Goal: Task Accomplishment & Management: Use online tool/utility

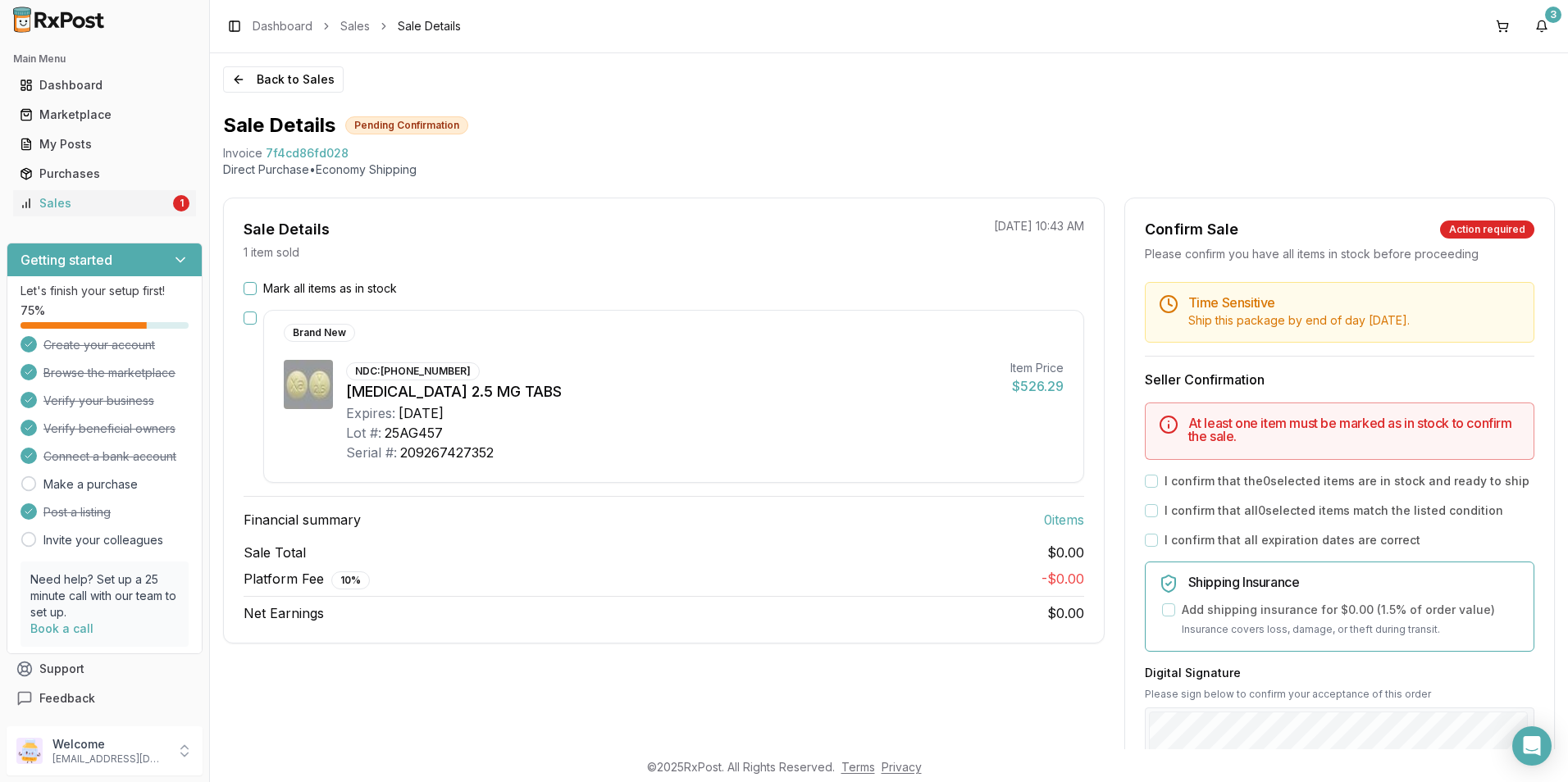
click at [251, 289] on button "Mark all items as in stock" at bounding box center [250, 288] width 13 height 13
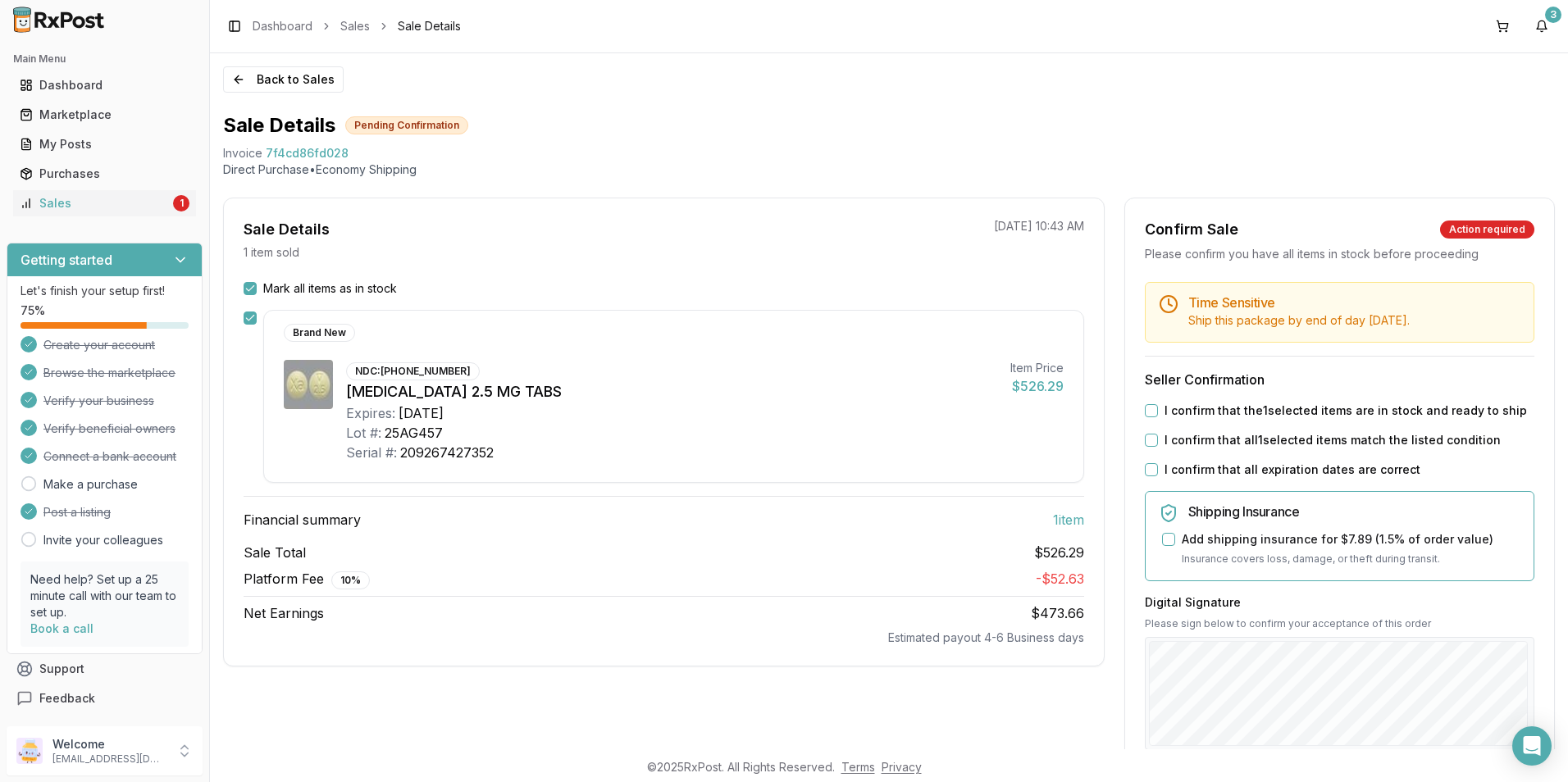
click at [251, 289] on button "Mark all items as in stock" at bounding box center [250, 288] width 13 height 13
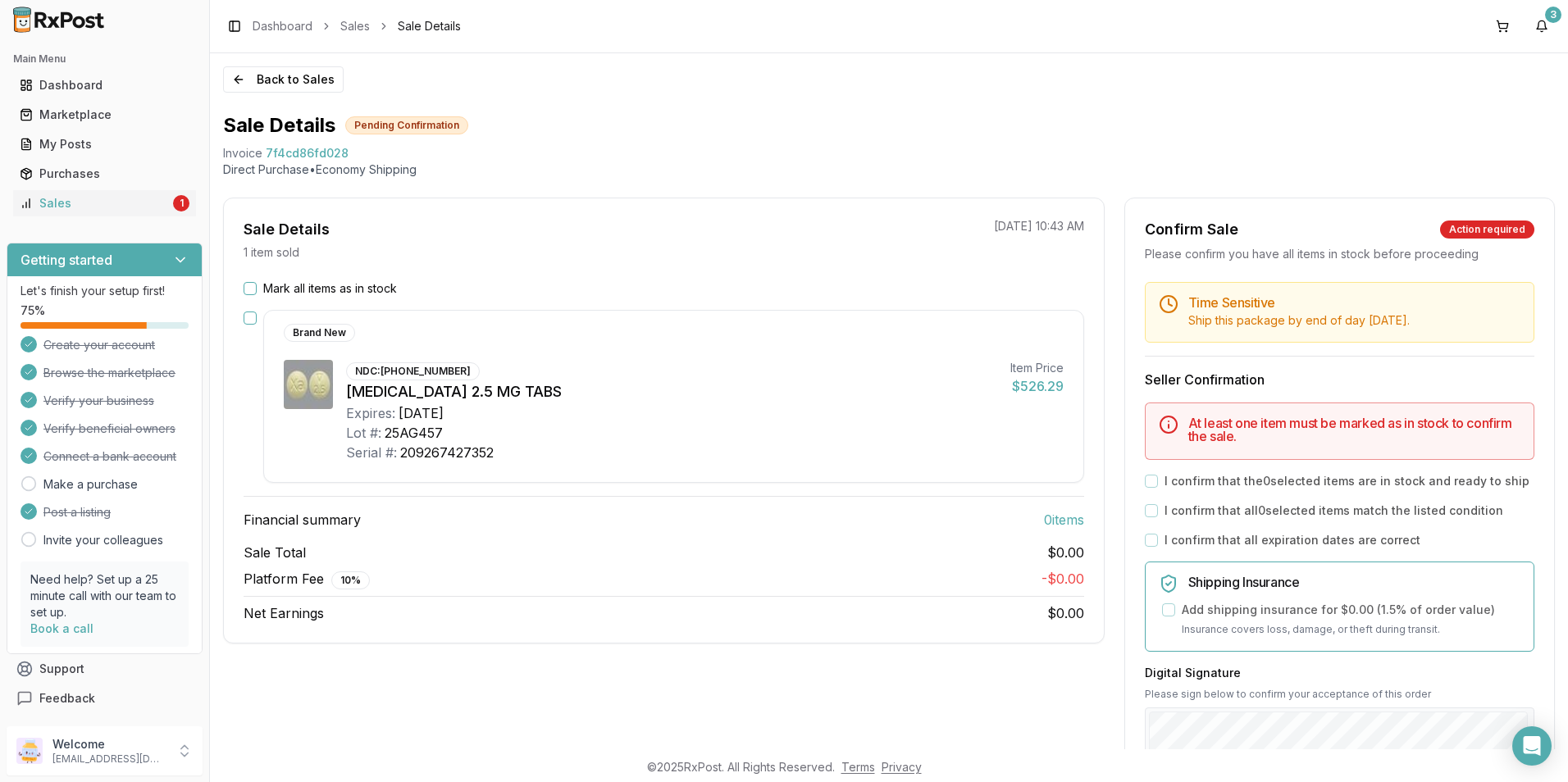
click at [252, 289] on button "Mark all items as in stock" at bounding box center [250, 288] width 13 height 13
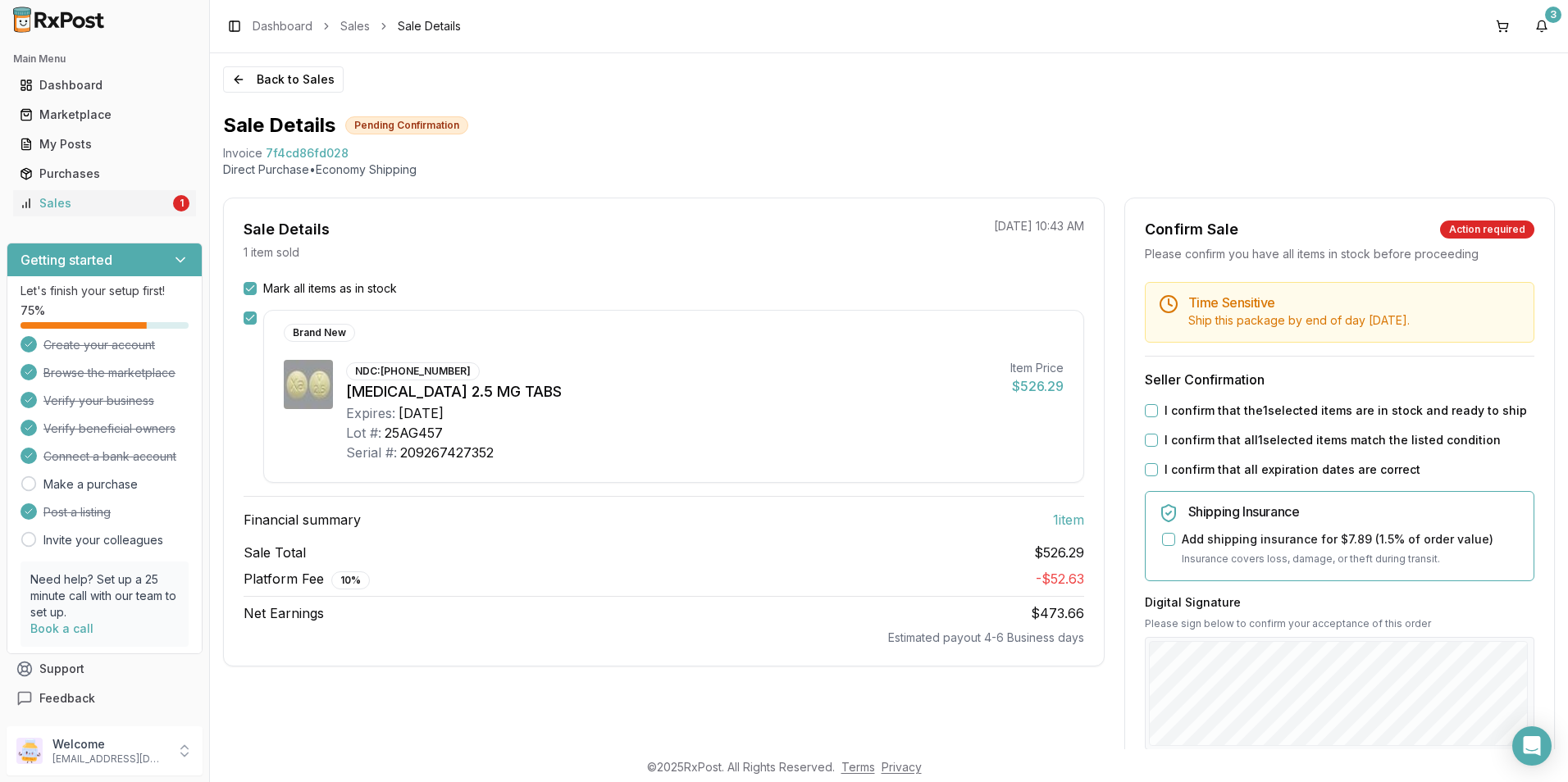
click at [1312, 413] on label "I confirm that the 1 selected items are in stock and ready to ship" at bounding box center [1345, 411] width 363 height 17
click at [1158, 413] on button "I confirm that the 1 selected items are in stock and ready to ship" at bounding box center [1152, 411] width 13 height 13
click at [1285, 434] on label "I confirm that all 1 selected items match the listed condition" at bounding box center [1332, 440] width 336 height 17
click at [1158, 434] on button "I confirm that all 1 selected items match the listed condition" at bounding box center [1152, 440] width 13 height 13
click at [1194, 474] on label "I confirm that all expiration dates are correct" at bounding box center [1292, 470] width 256 height 17
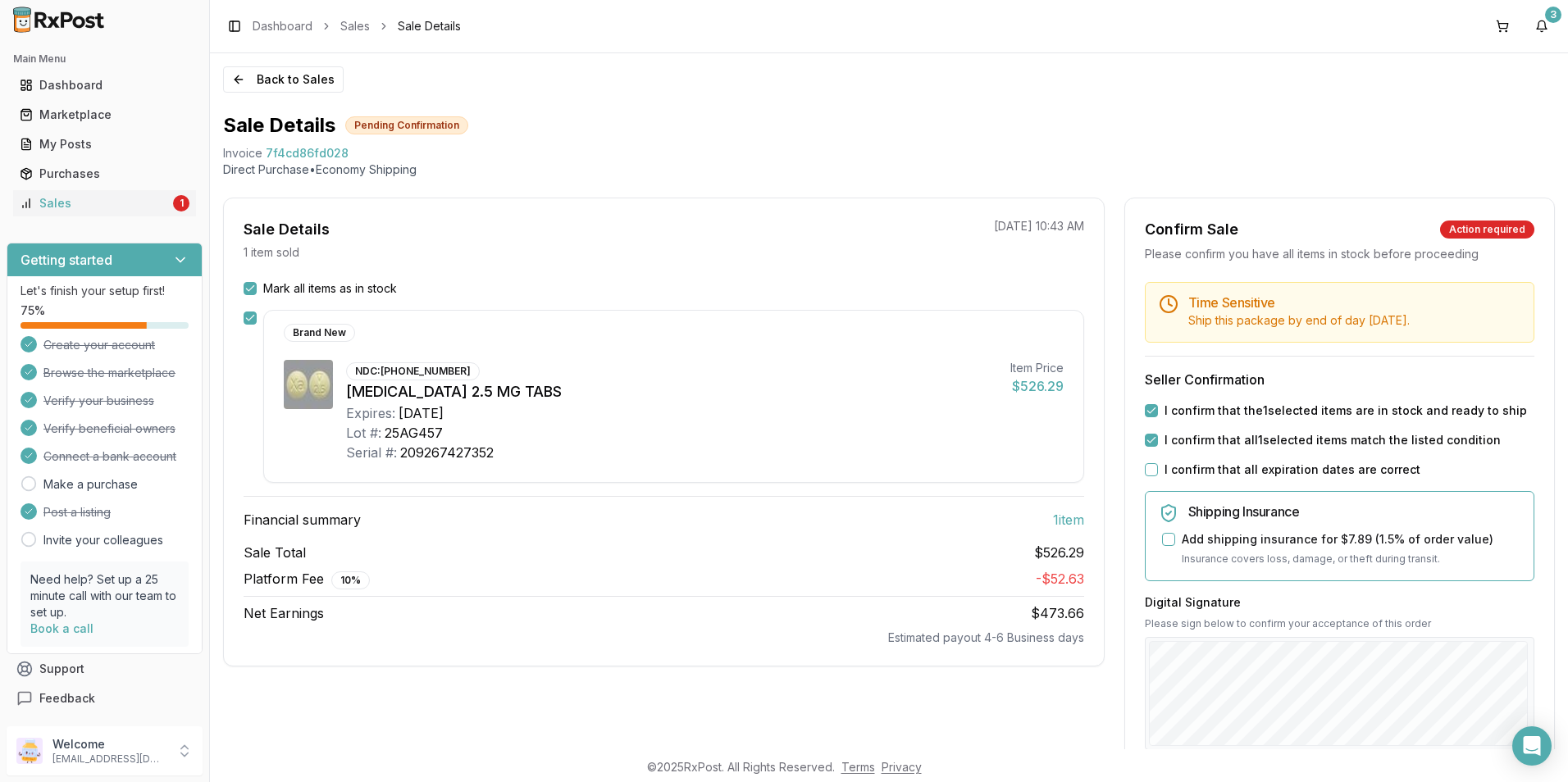
click at [1158, 474] on button "I confirm that all expiration dates are correct" at bounding box center [1152, 470] width 13 height 13
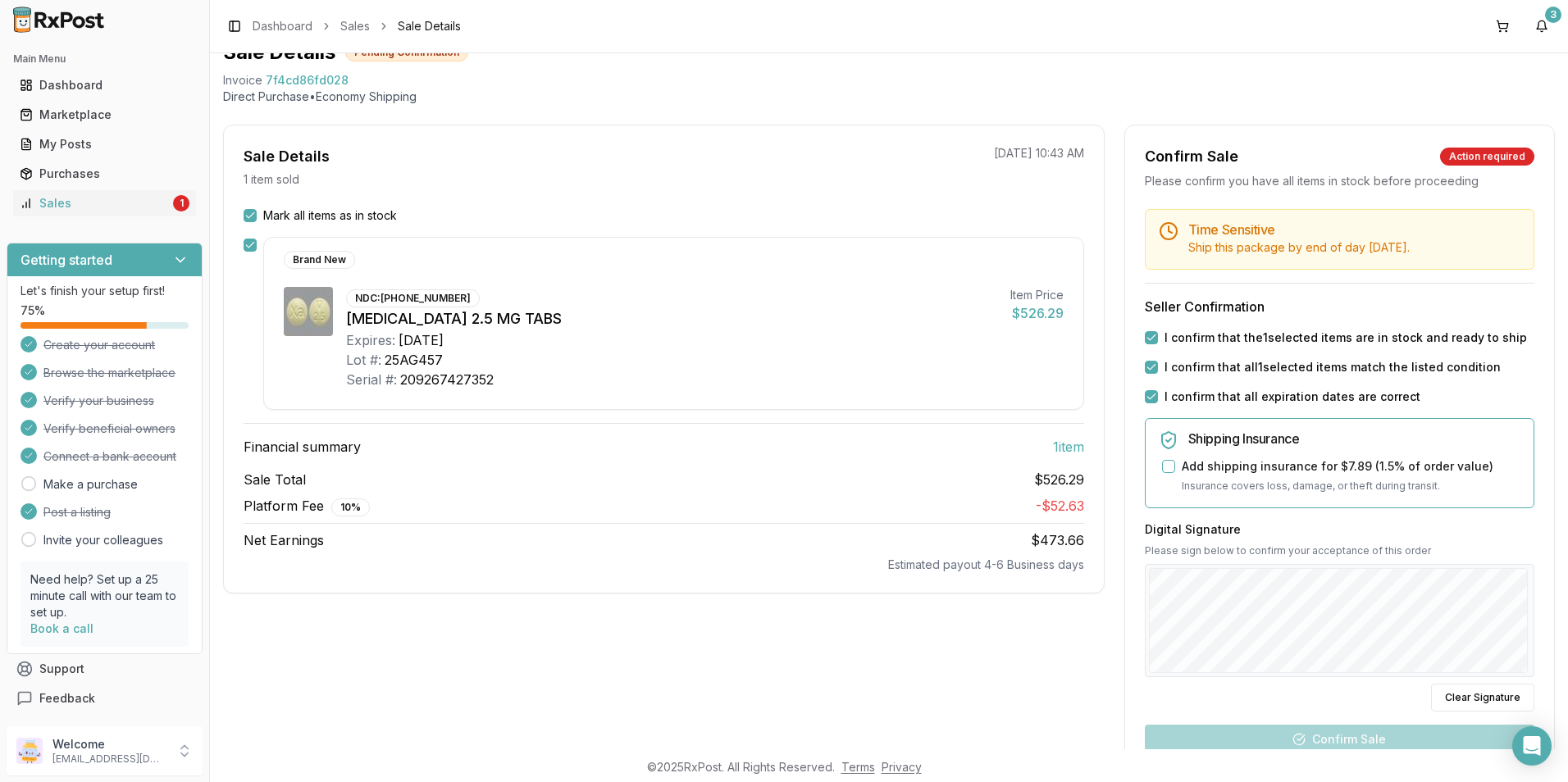
scroll to position [164, 0]
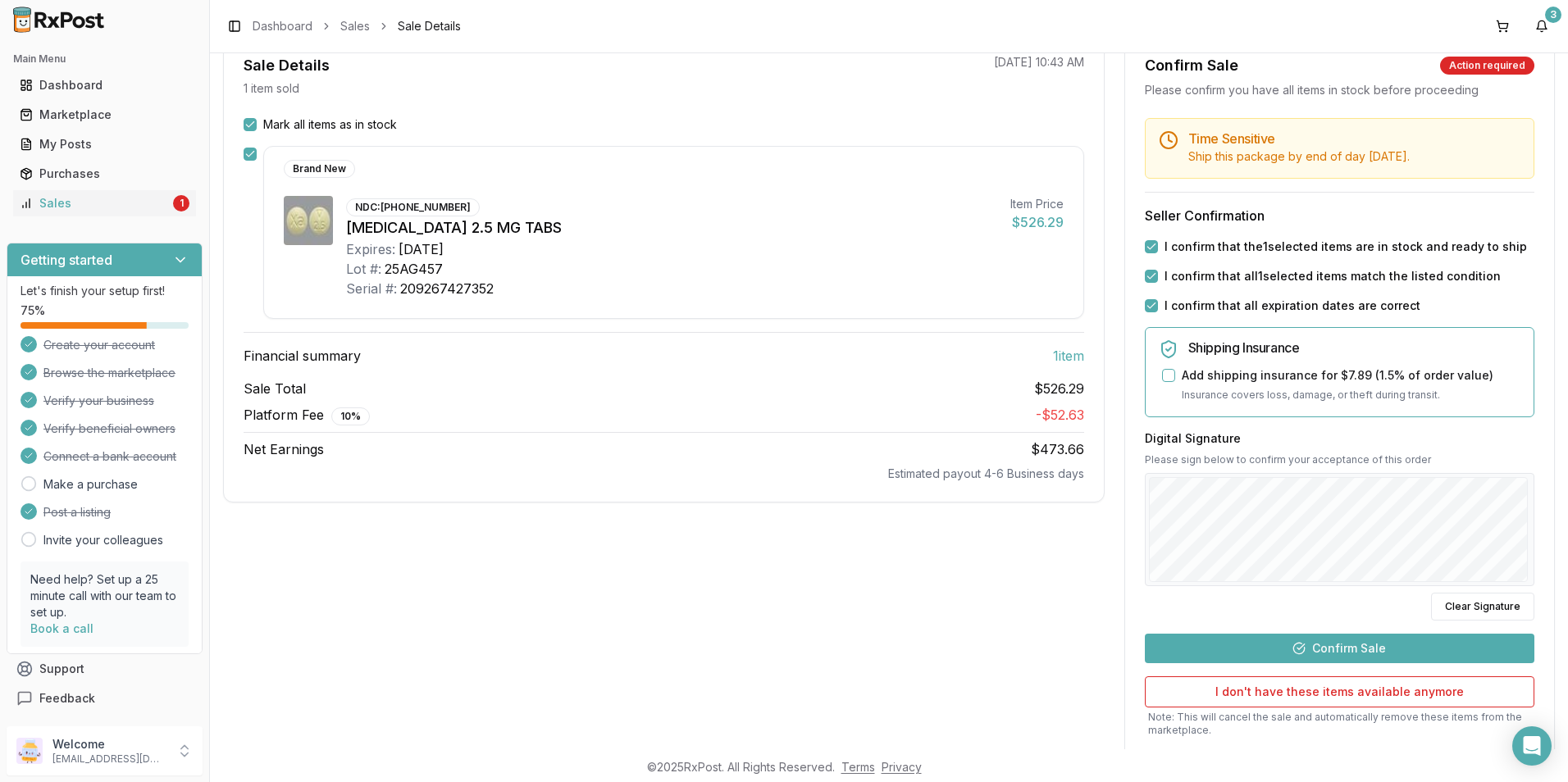
click at [1322, 650] on button "Confirm Sale" at bounding box center [1339, 648] width 389 height 29
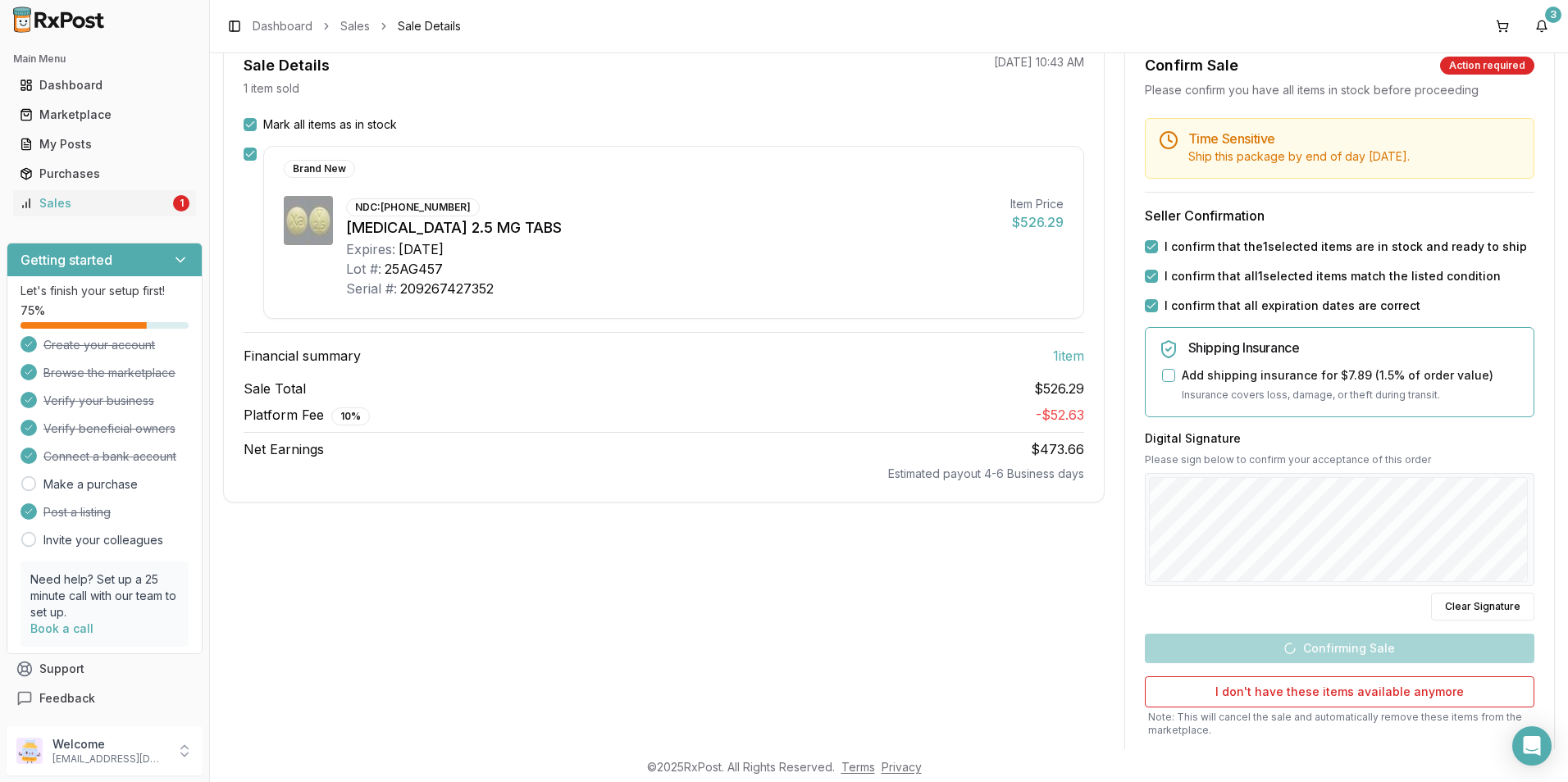
scroll to position [53, 0]
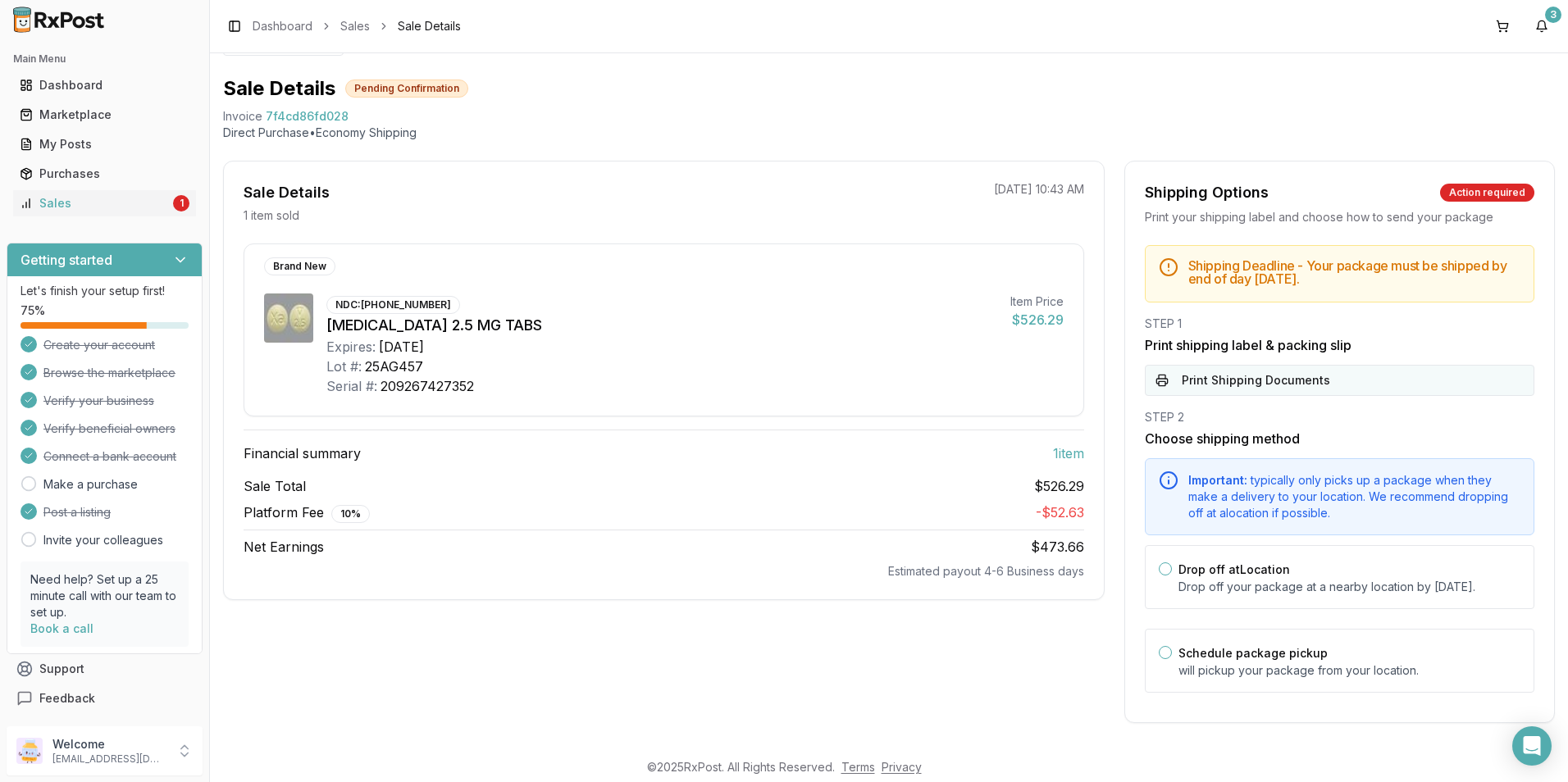
click at [1252, 366] on button "Print Shipping Documents" at bounding box center [1339, 380] width 389 height 31
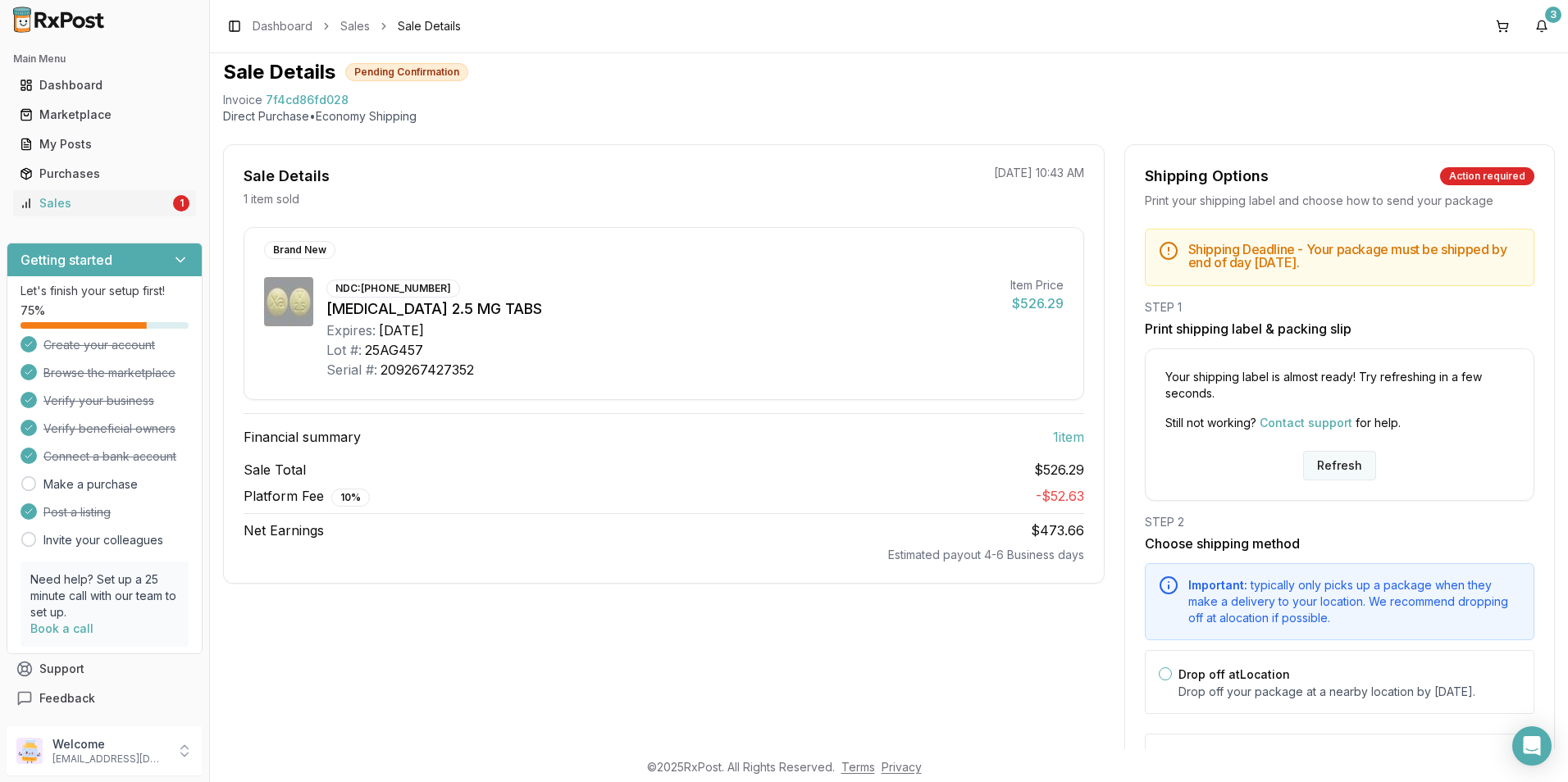
click at [1337, 469] on button "Refresh" at bounding box center [1340, 465] width 73 height 29
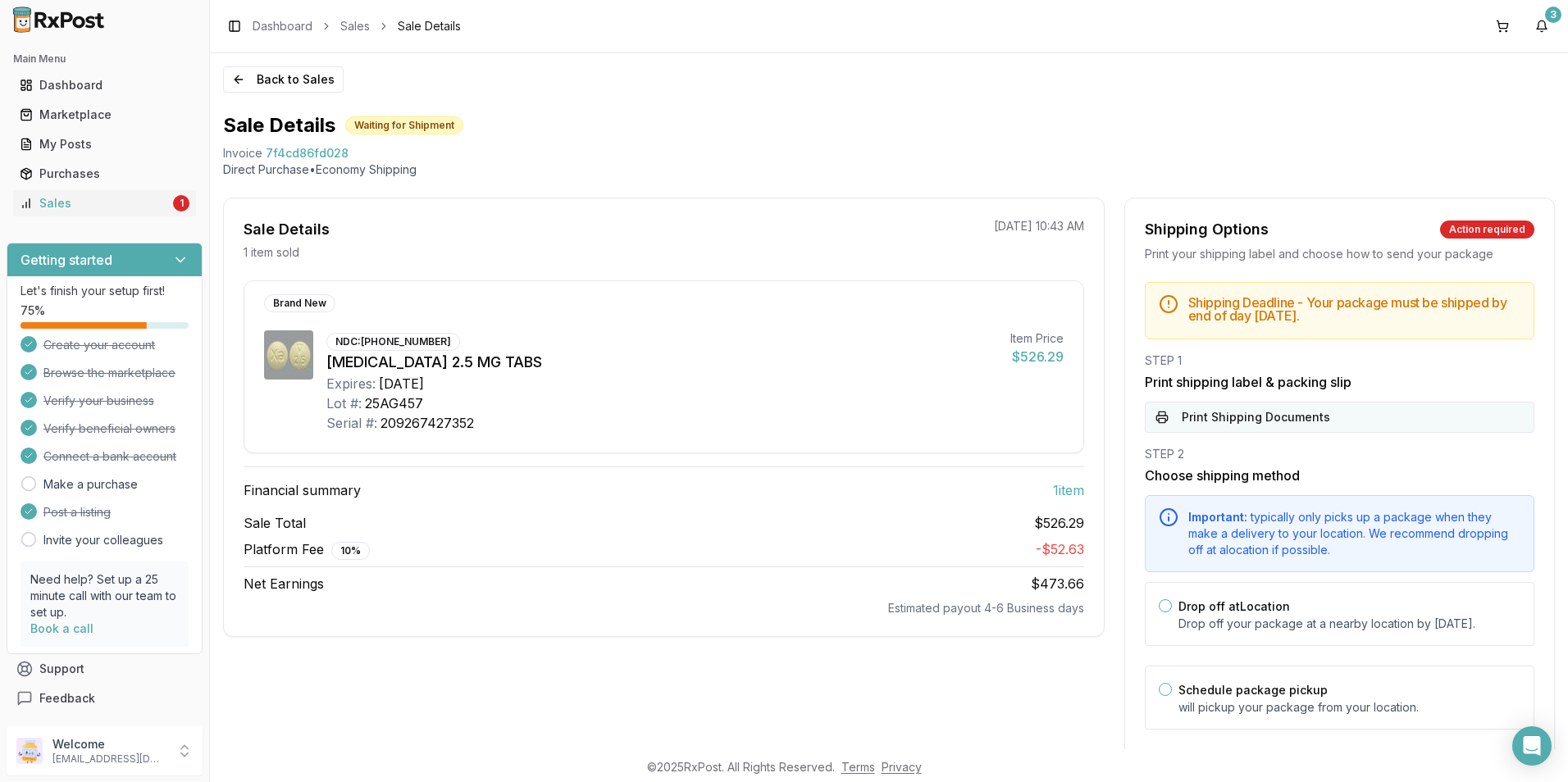
click at [1268, 404] on button "Print Shipping Documents" at bounding box center [1339, 417] width 389 height 31
click at [156, 211] on div "Sales" at bounding box center [95, 203] width 150 height 17
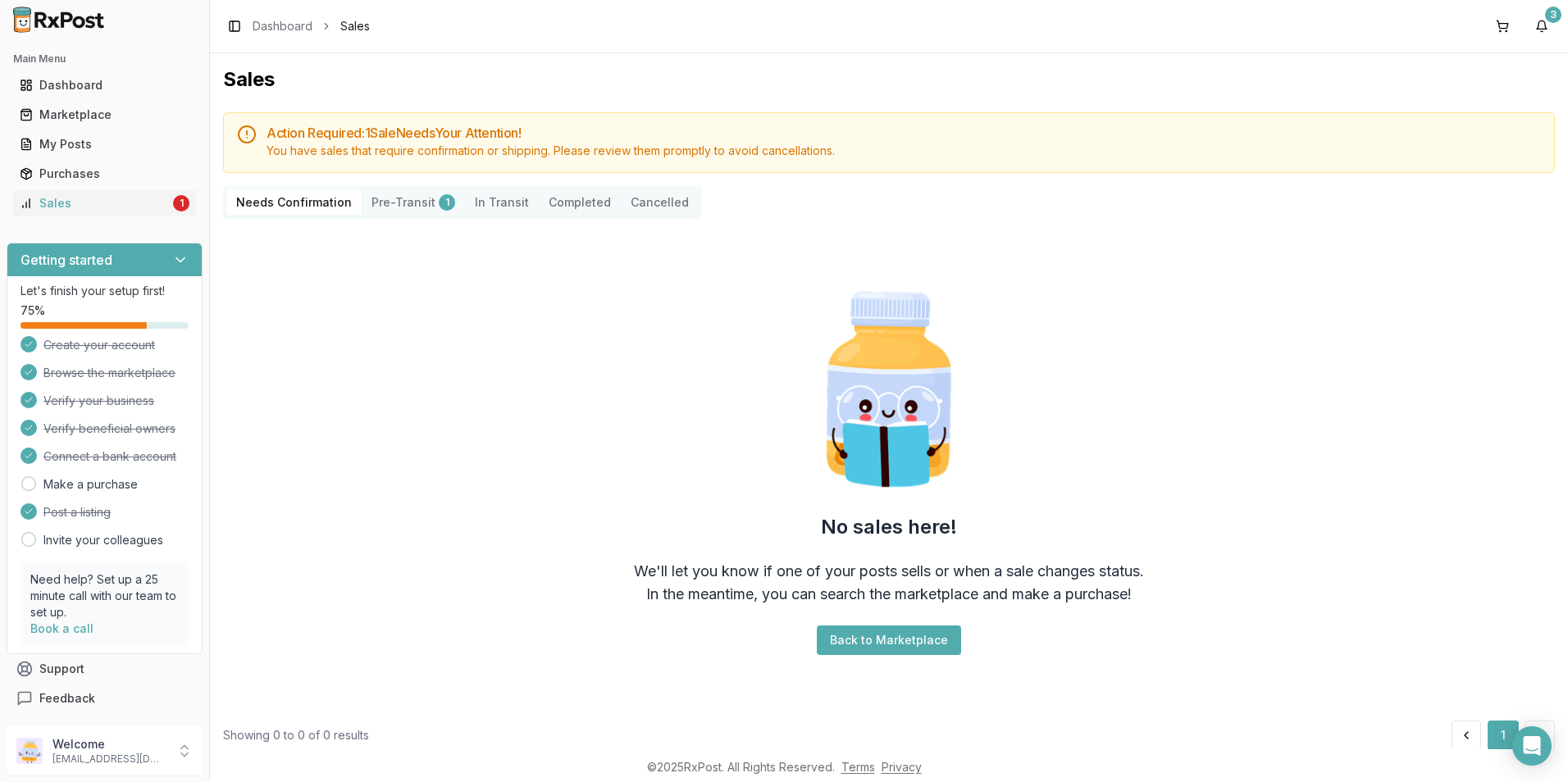
click at [407, 208] on button "Pre-Transit 1" at bounding box center [414, 202] width 103 height 26
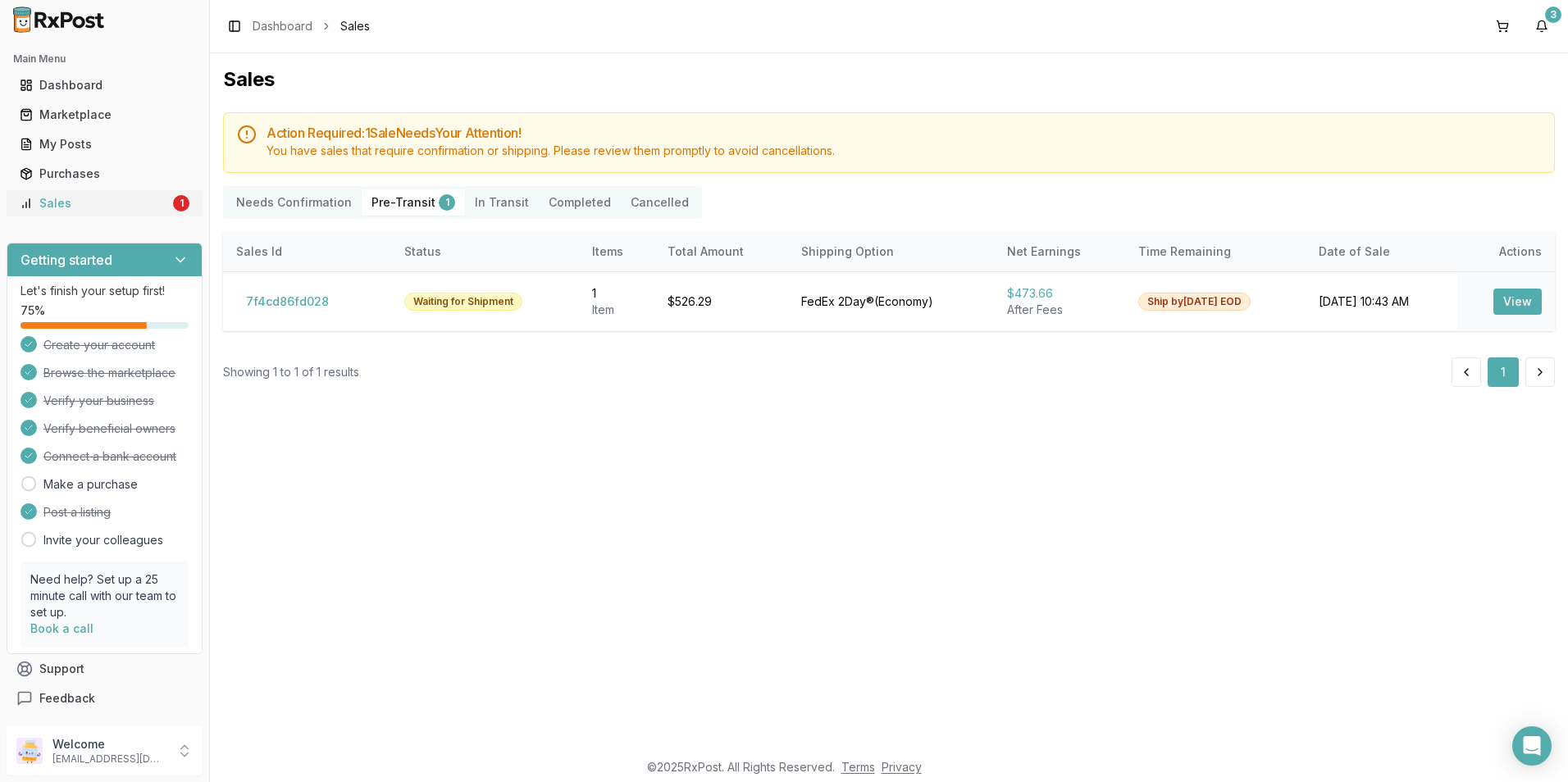
click at [107, 198] on div "Sales" at bounding box center [95, 203] width 150 height 17
